Goal: Task Accomplishment & Management: Complete application form

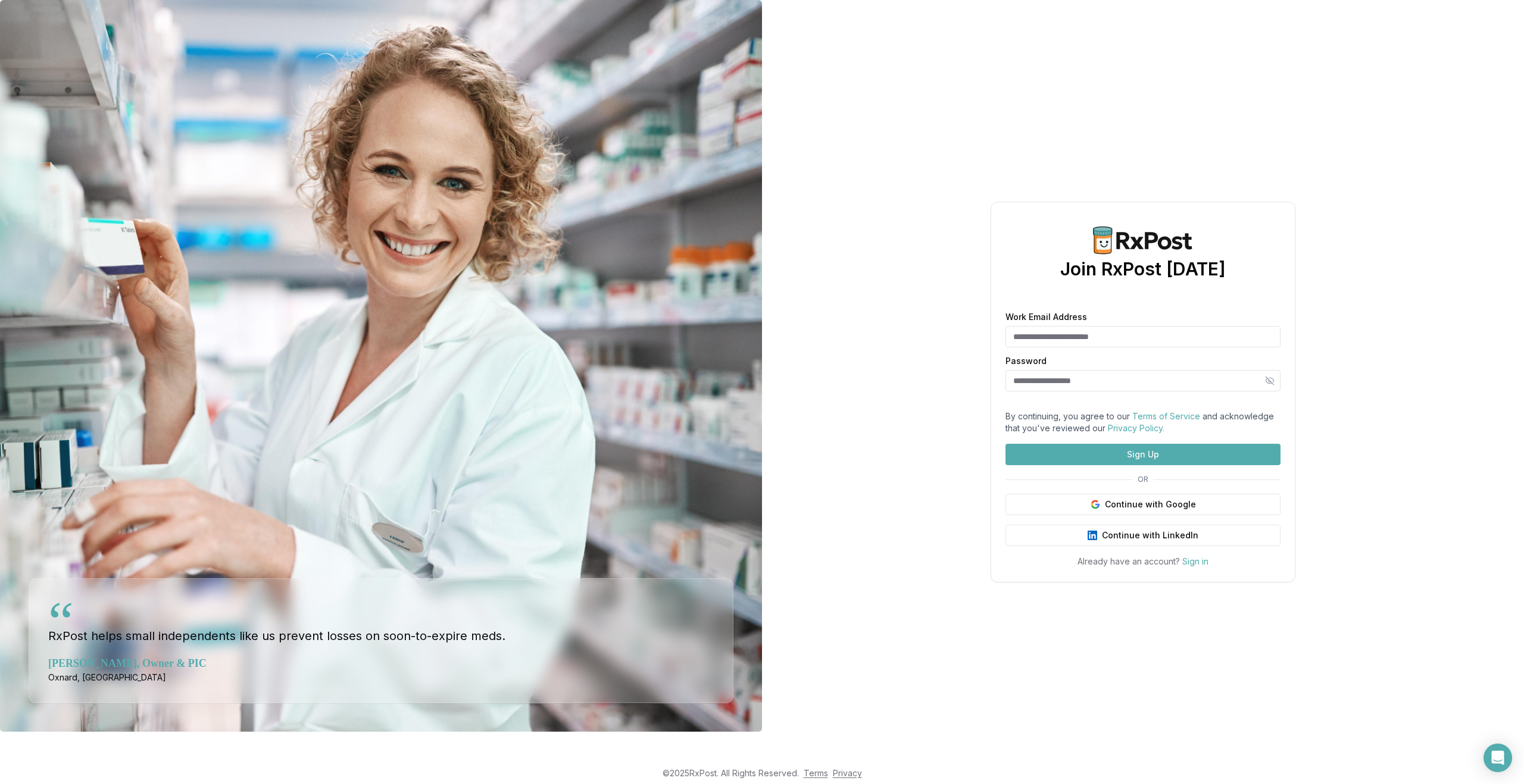
click at [1140, 466] on button "Sign Up" at bounding box center [1143, 455] width 275 height 22
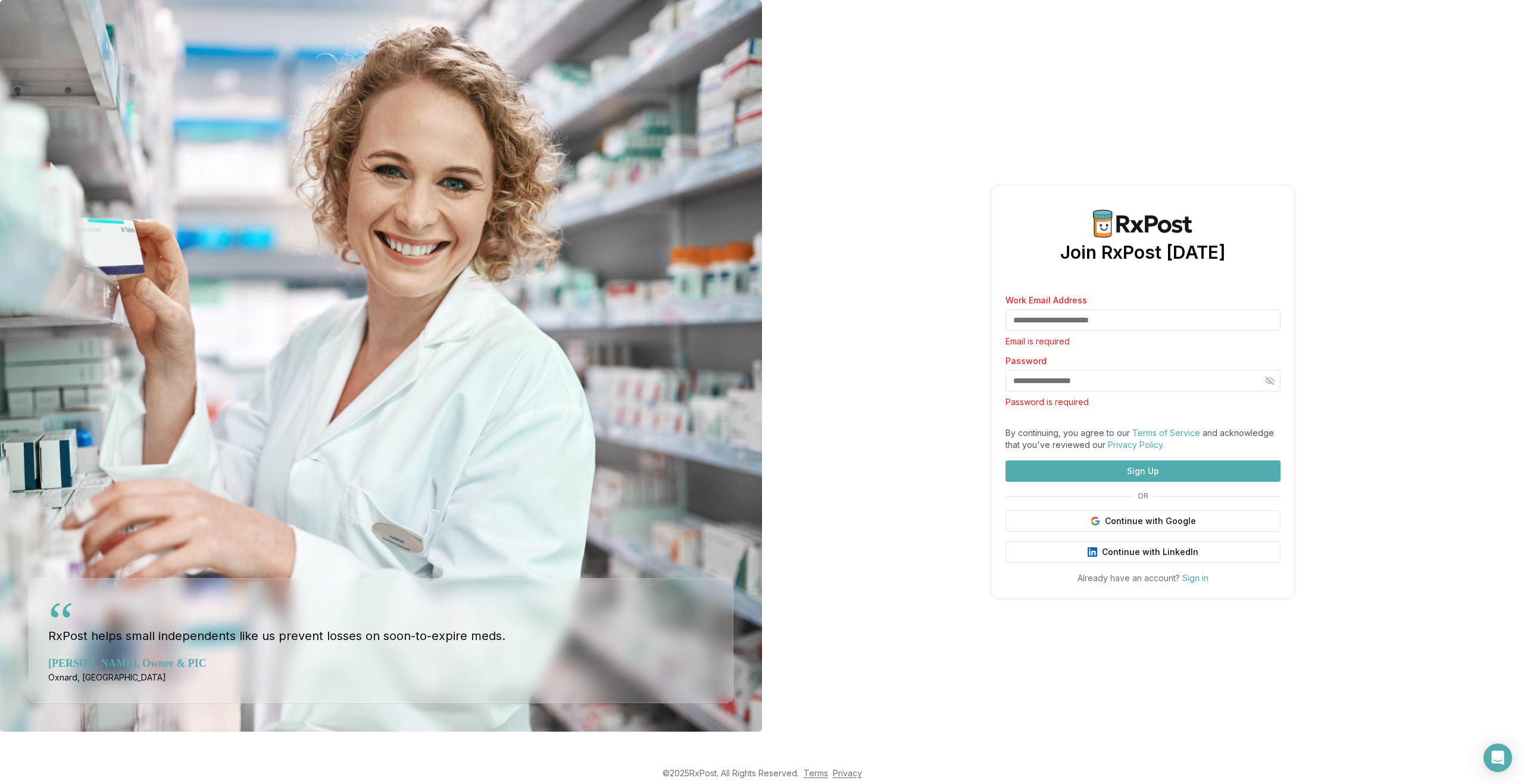
click at [1145, 480] on form "Work Email Address Email is required Password Password is required By continuin…" at bounding box center [1143, 389] width 275 height 186
